Goal: Find specific page/section: Find specific page/section

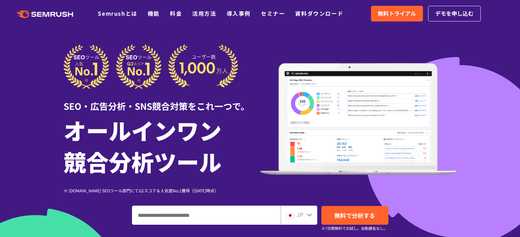
click at [245, 217] on input "ドメイン、キーワードまたはURLを入力してください" at bounding box center [206, 215] width 148 height 18
click at [303, 215] on span "JP" at bounding box center [299, 215] width 6 height 8
click at [309, 214] on icon at bounding box center [308, 214] width 5 height 5
click at [309, 216] on icon at bounding box center [308, 214] width 5 height 5
click at [291, 217] on img at bounding box center [290, 215] width 8 height 5
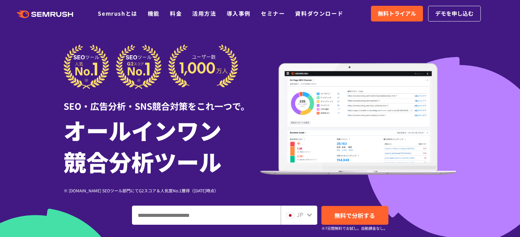
click at [301, 216] on span "JP" at bounding box center [299, 215] width 6 height 8
click at [312, 216] on div "JP" at bounding box center [298, 215] width 37 height 19
click at [308, 217] on icon at bounding box center [308, 214] width 5 height 5
click at [308, 216] on icon at bounding box center [309, 215] width 5 height 3
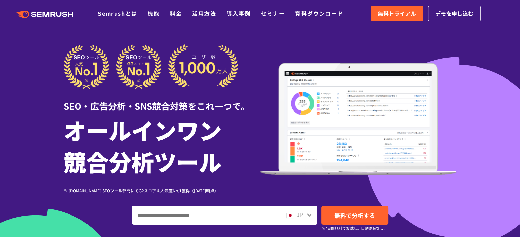
click at [308, 216] on icon at bounding box center [309, 215] width 5 height 3
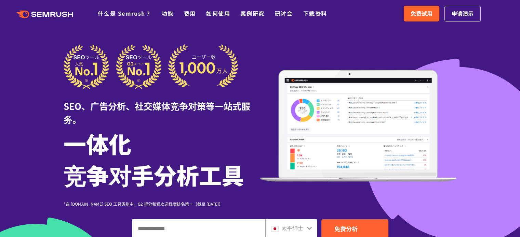
click at [215, 224] on input "输入域名、关键字或 URL" at bounding box center [198, 229] width 133 height 18
click at [307, 226] on icon at bounding box center [308, 228] width 5 height 5
click at [311, 228] on icon at bounding box center [308, 228] width 5 height 5
click at [309, 229] on icon at bounding box center [309, 228] width 5 height 3
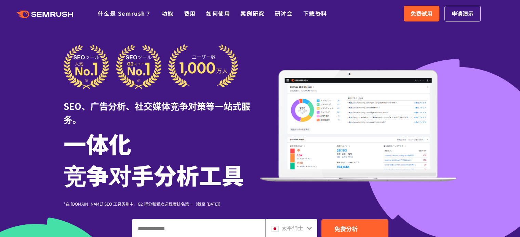
click at [285, 229] on font "太平绅士" at bounding box center [292, 228] width 22 height 8
click at [278, 228] on img at bounding box center [275, 228] width 8 height 5
click at [277, 228] on img at bounding box center [275, 228] width 8 height 5
